Goal: Task Accomplishment & Management: Manage account settings

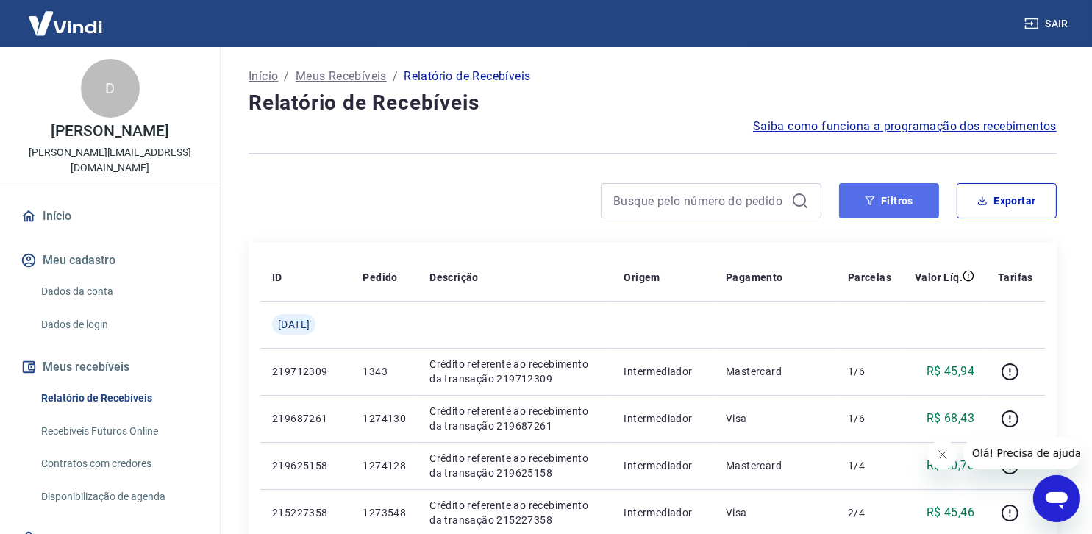
click at [899, 199] on button "Filtros" at bounding box center [889, 200] width 100 height 35
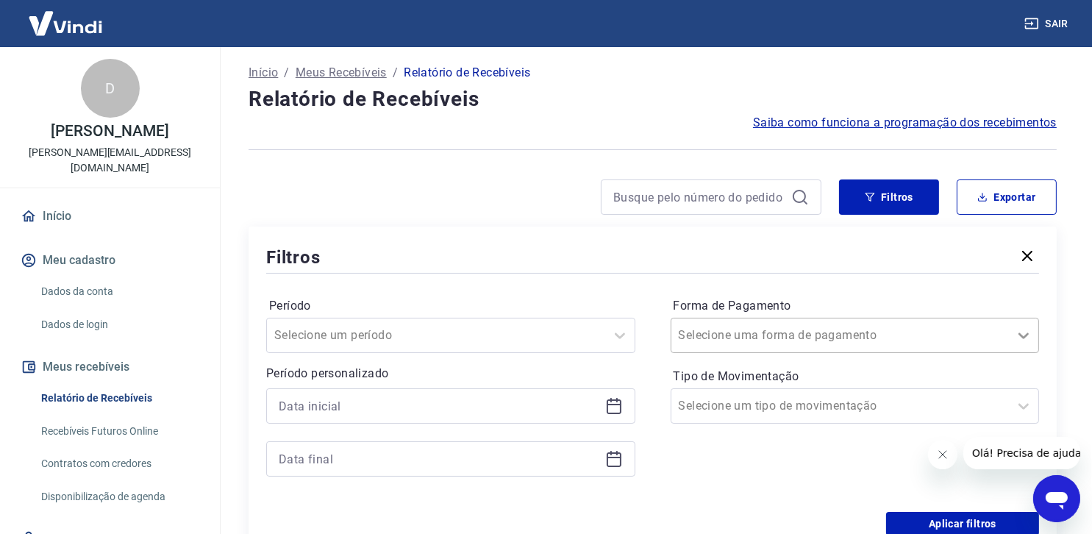
click at [1027, 338] on icon at bounding box center [1024, 336] width 18 height 18
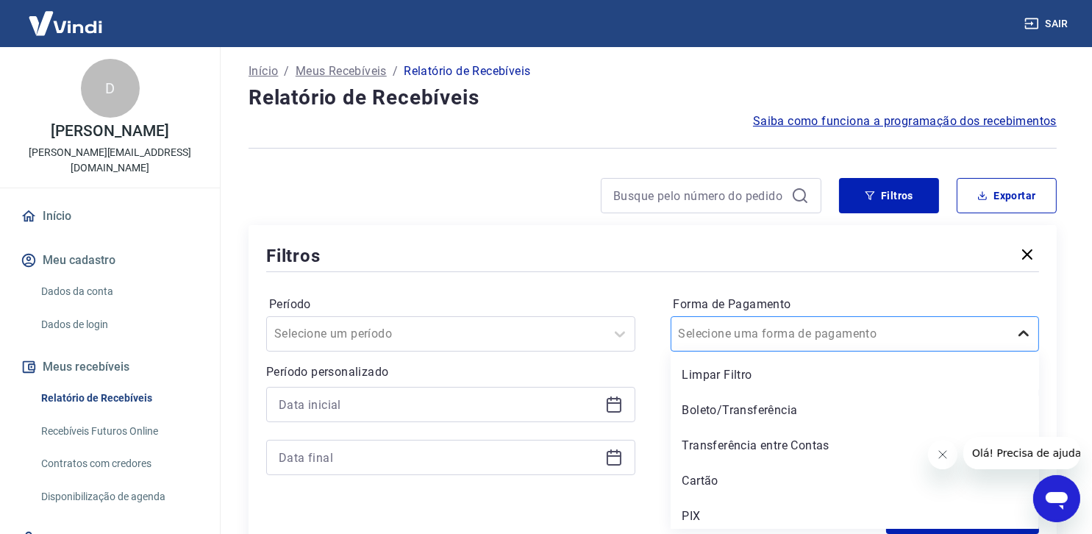
scroll to position [5, 0]
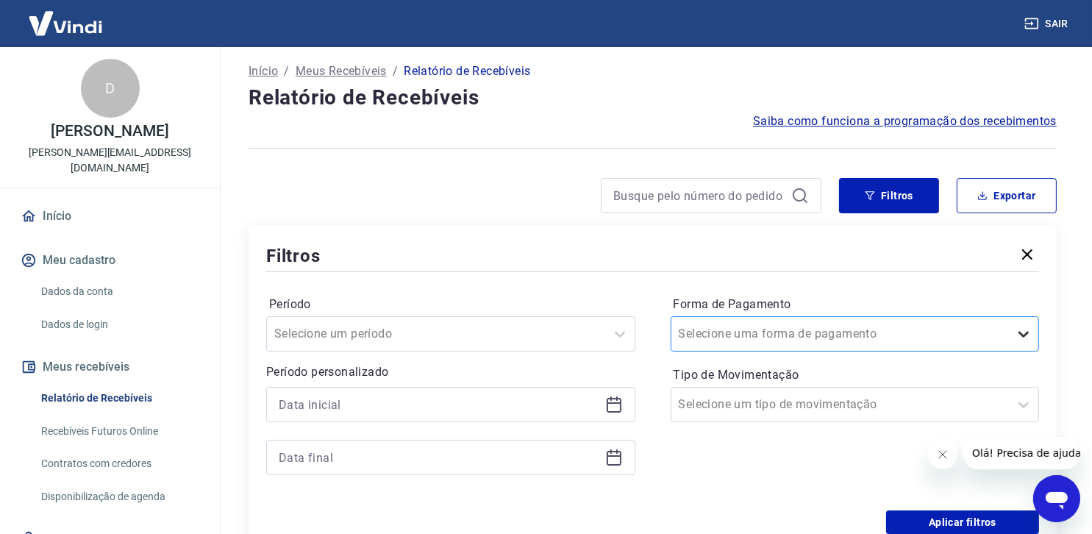
click at [1022, 336] on icon at bounding box center [1024, 334] width 18 height 18
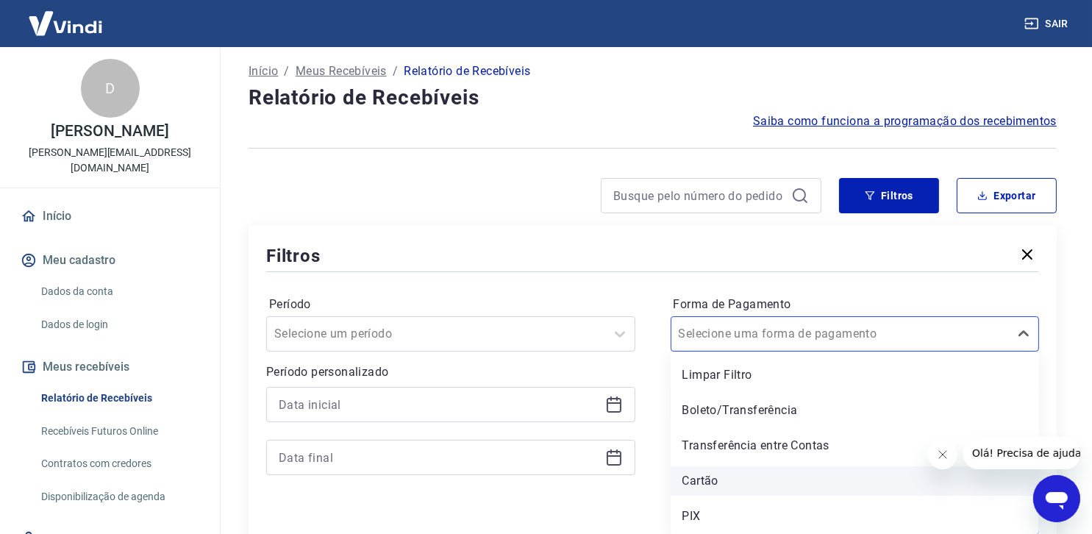
click at [719, 481] on div "Cartão" at bounding box center [855, 480] width 369 height 29
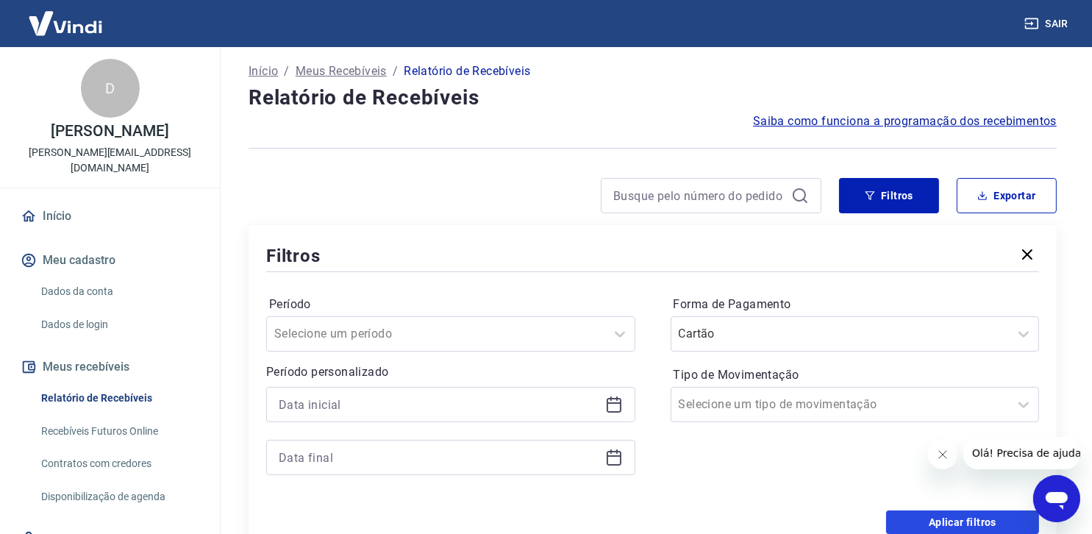
drag, startPoint x: 960, startPoint y: 519, endPoint x: 355, endPoint y: 51, distance: 764.7
click at [961, 519] on button "Aplicar filtros" at bounding box center [962, 523] width 153 height 24
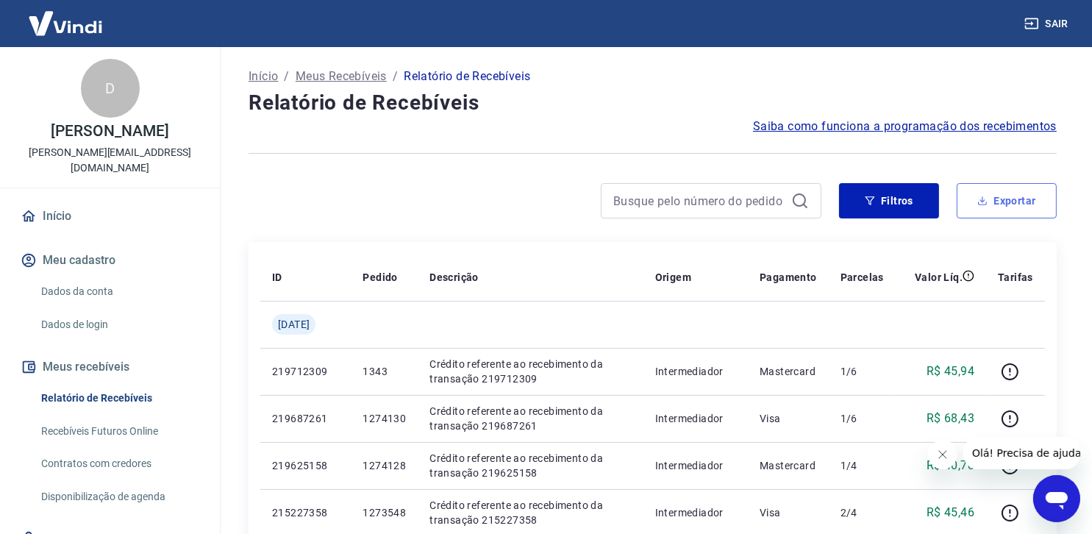
click at [1014, 199] on button "Exportar" at bounding box center [1007, 200] width 100 height 35
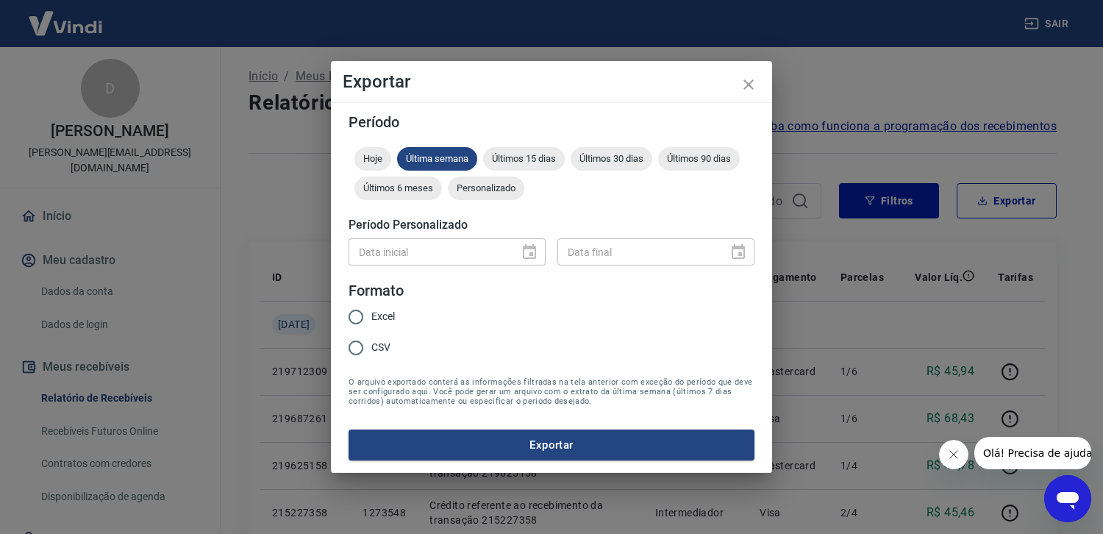
click at [361, 315] on input "Excel" at bounding box center [356, 317] width 31 height 31
radio input "true"
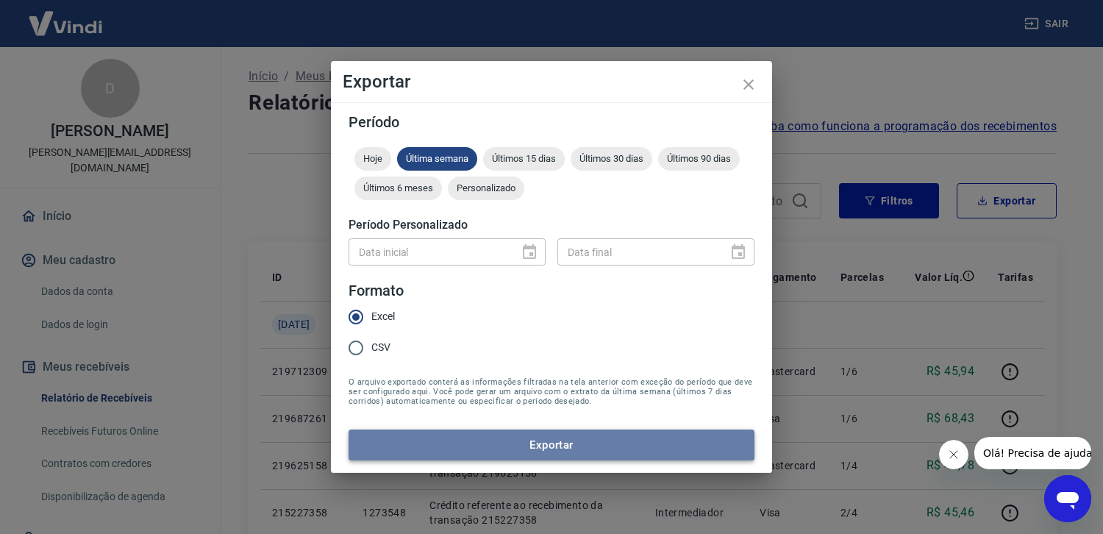
click at [544, 445] on button "Exportar" at bounding box center [552, 445] width 406 height 31
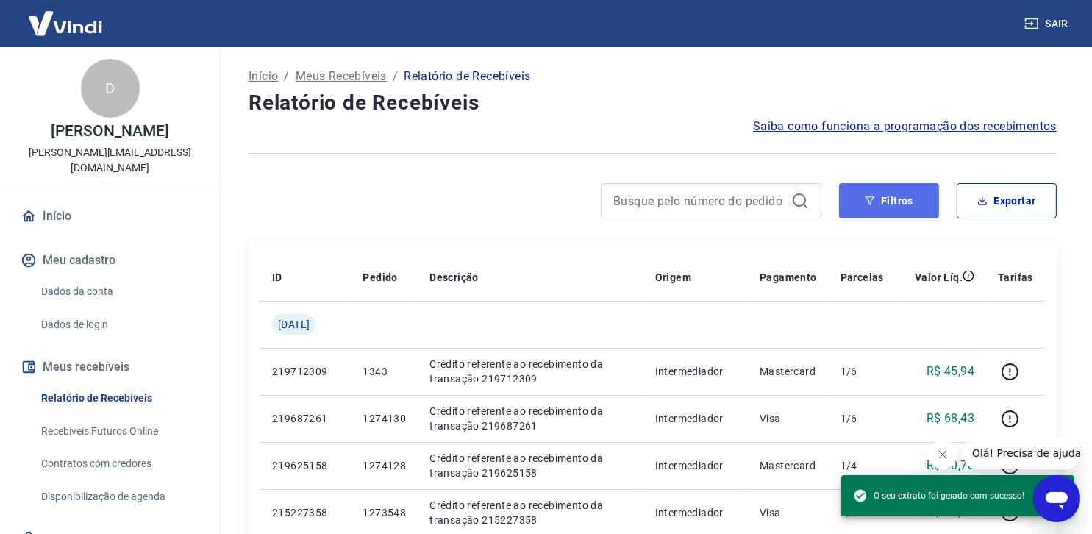
click at [893, 191] on button "Filtros" at bounding box center [889, 200] width 100 height 35
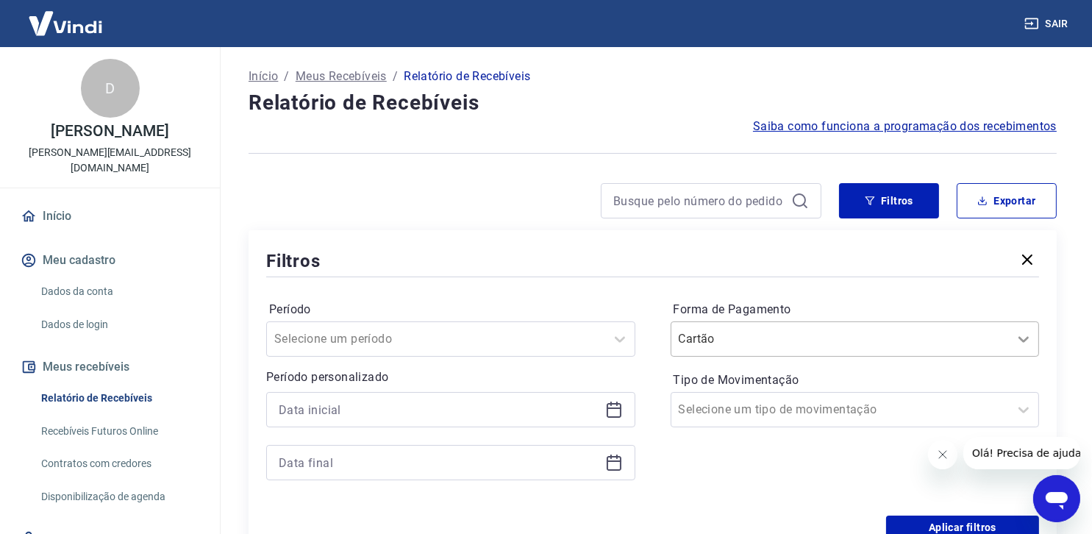
click at [1036, 340] on div at bounding box center [1023, 338] width 29 height 29
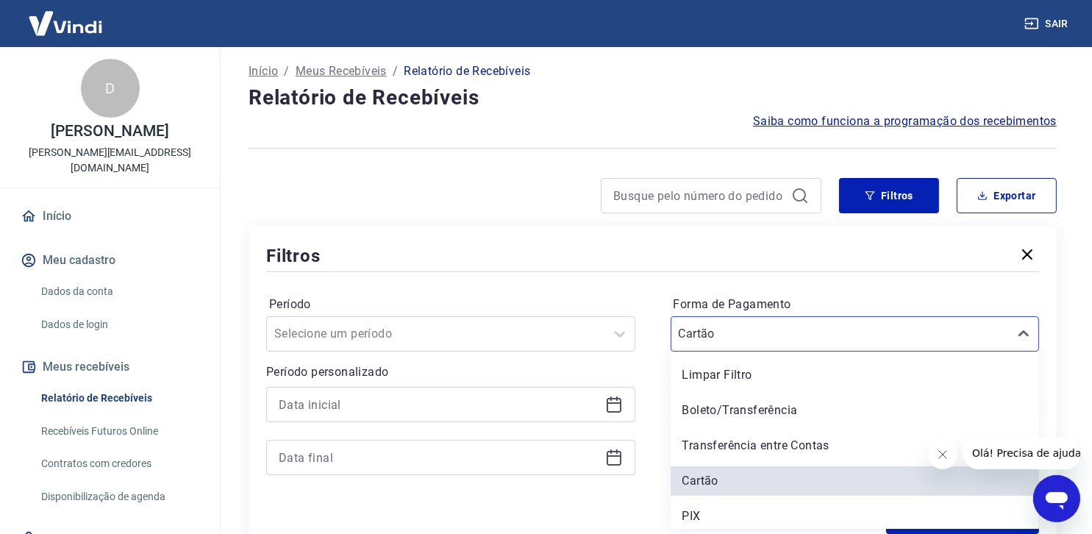
drag, startPoint x: 769, startPoint y: 513, endPoint x: 712, endPoint y: 516, distance: 57.5
click at [772, 513] on div "PIX" at bounding box center [855, 516] width 369 height 29
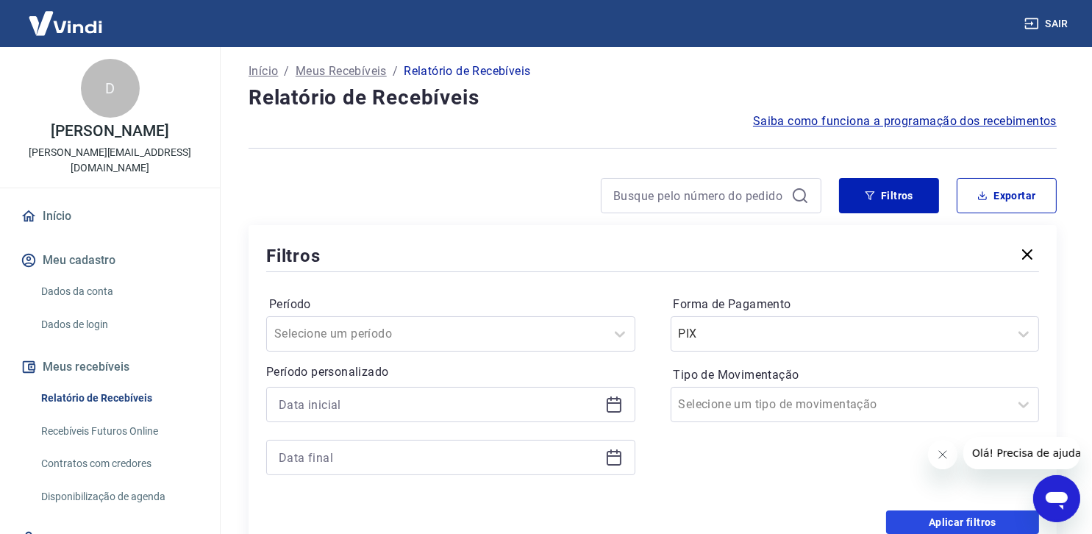
click at [961, 519] on button "Aplicar filtros" at bounding box center [962, 523] width 153 height 24
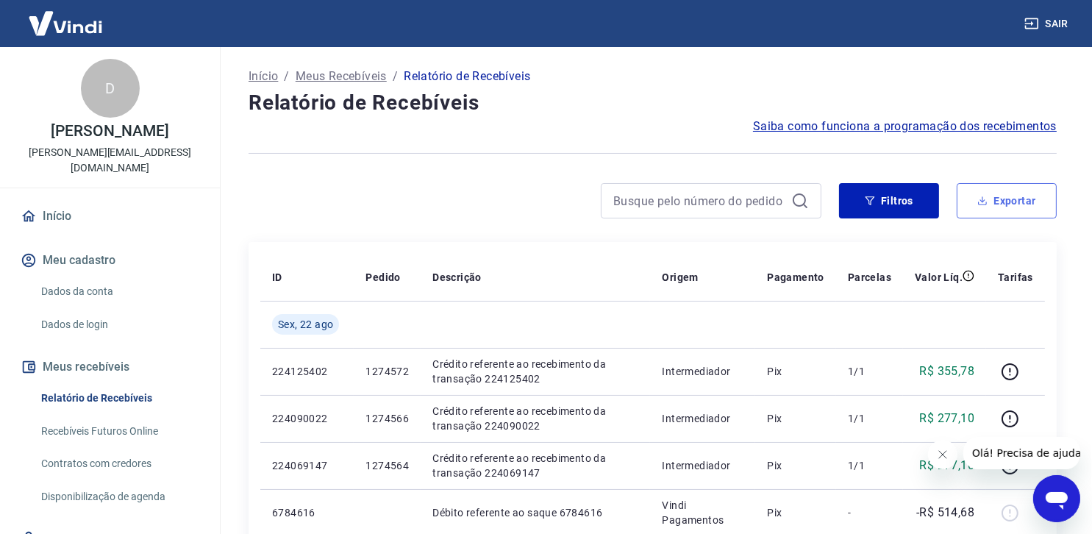
click at [1005, 202] on button "Exportar" at bounding box center [1007, 200] width 100 height 35
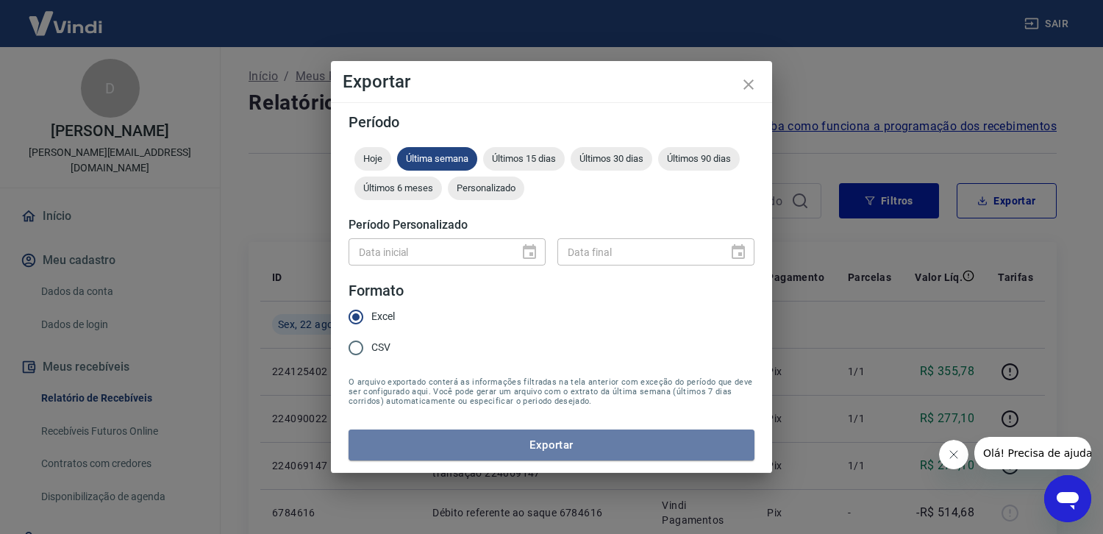
click at [565, 445] on button "Exportar" at bounding box center [552, 445] width 406 height 31
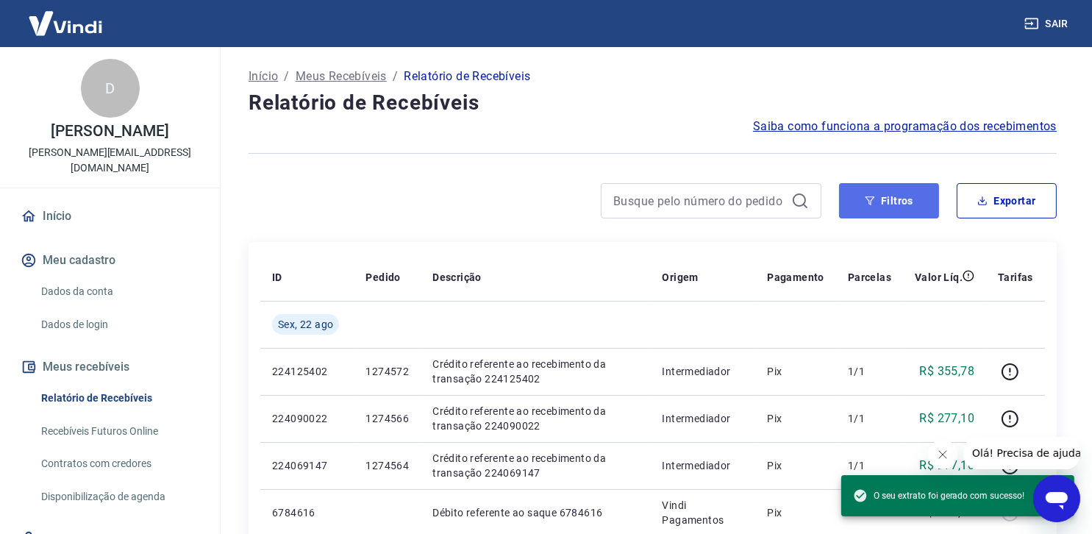
drag, startPoint x: 910, startPoint y: 195, endPoint x: 897, endPoint y: 217, distance: 25.4
click at [917, 189] on button "Filtros" at bounding box center [889, 200] width 100 height 35
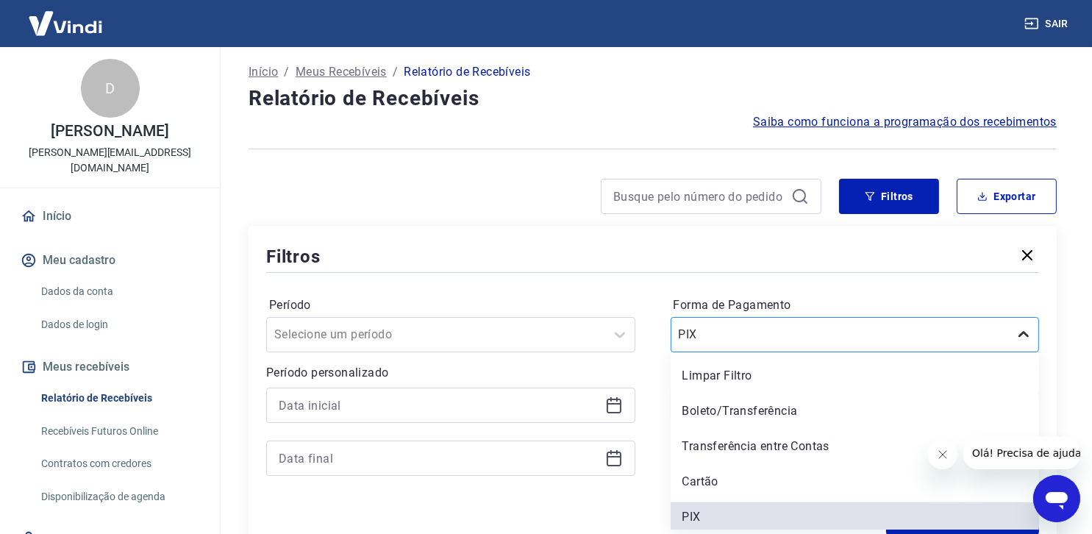
click at [1027, 343] on icon at bounding box center [1024, 335] width 18 height 18
drag, startPoint x: 823, startPoint y: 412, endPoint x: 780, endPoint y: 416, distance: 43.6
click at [825, 413] on div "Boleto/Transferência" at bounding box center [855, 410] width 369 height 29
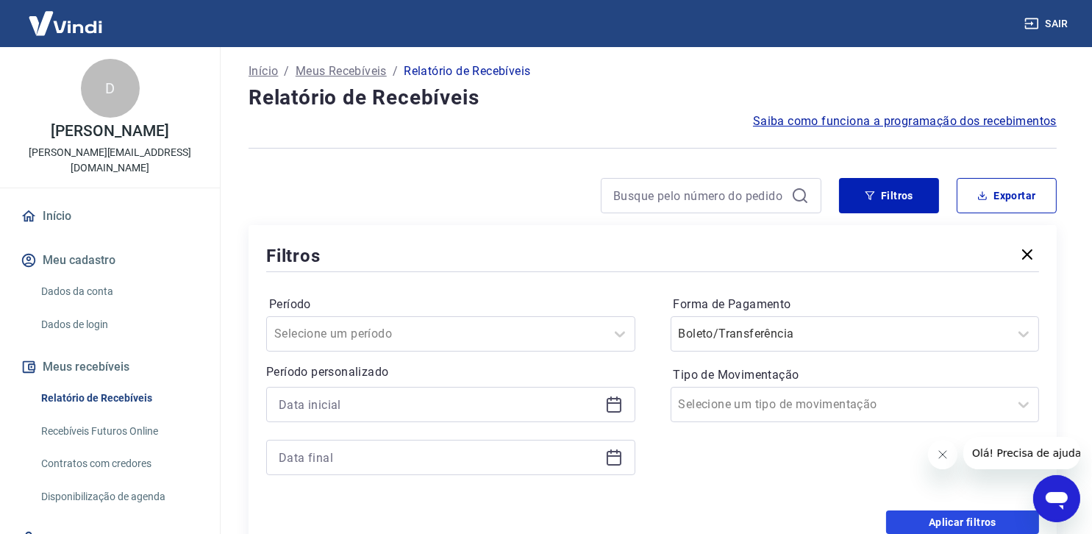
drag, startPoint x: 981, startPoint y: 528, endPoint x: 967, endPoint y: 522, distance: 14.8
click at [980, 528] on button "Aplicar filtros" at bounding box center [962, 523] width 153 height 24
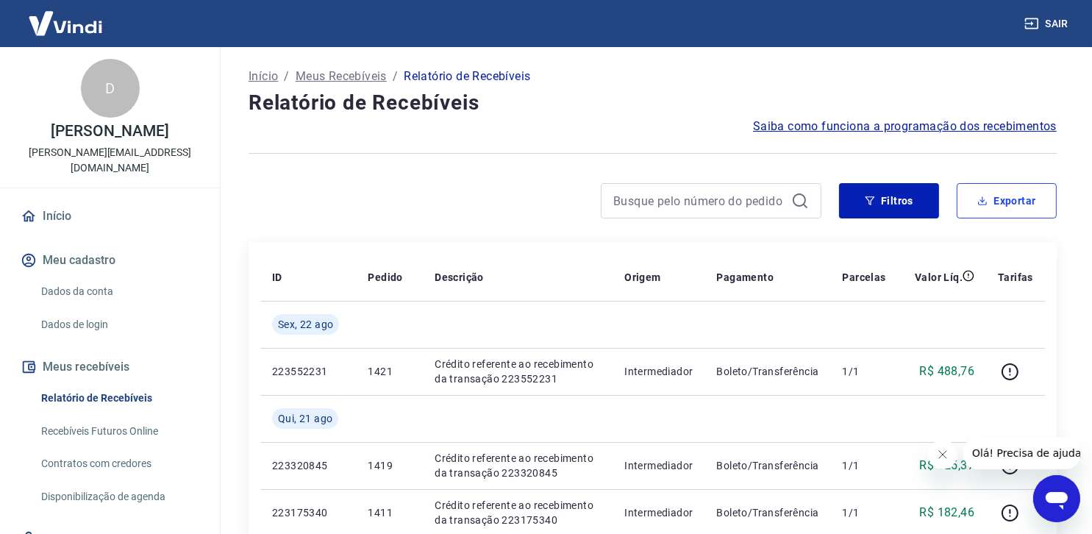
click at [1011, 198] on button "Exportar" at bounding box center [1007, 200] width 100 height 35
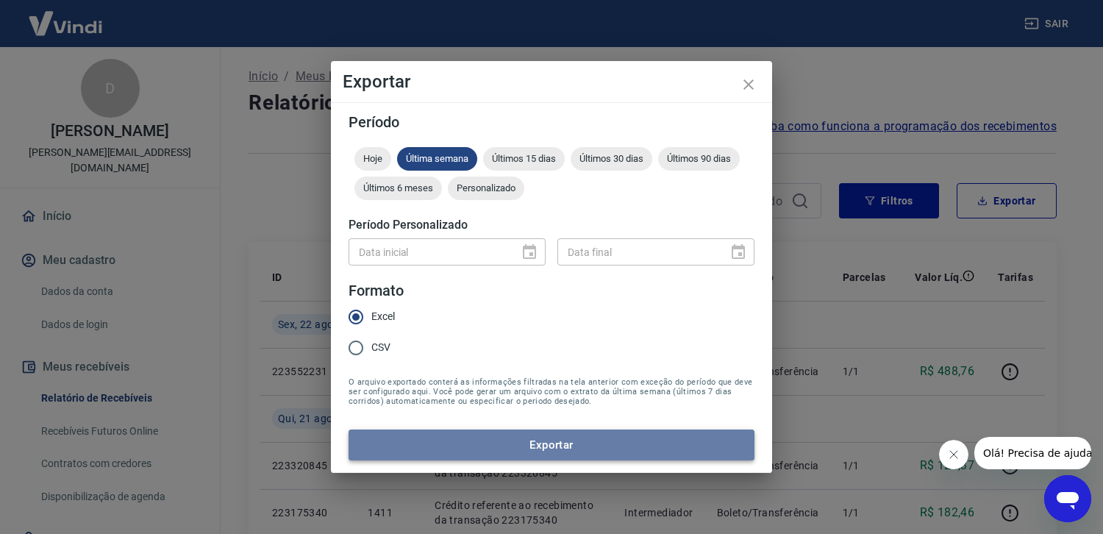
click at [575, 440] on button "Exportar" at bounding box center [552, 445] width 406 height 31
